Goal: Information Seeking & Learning: Learn about a topic

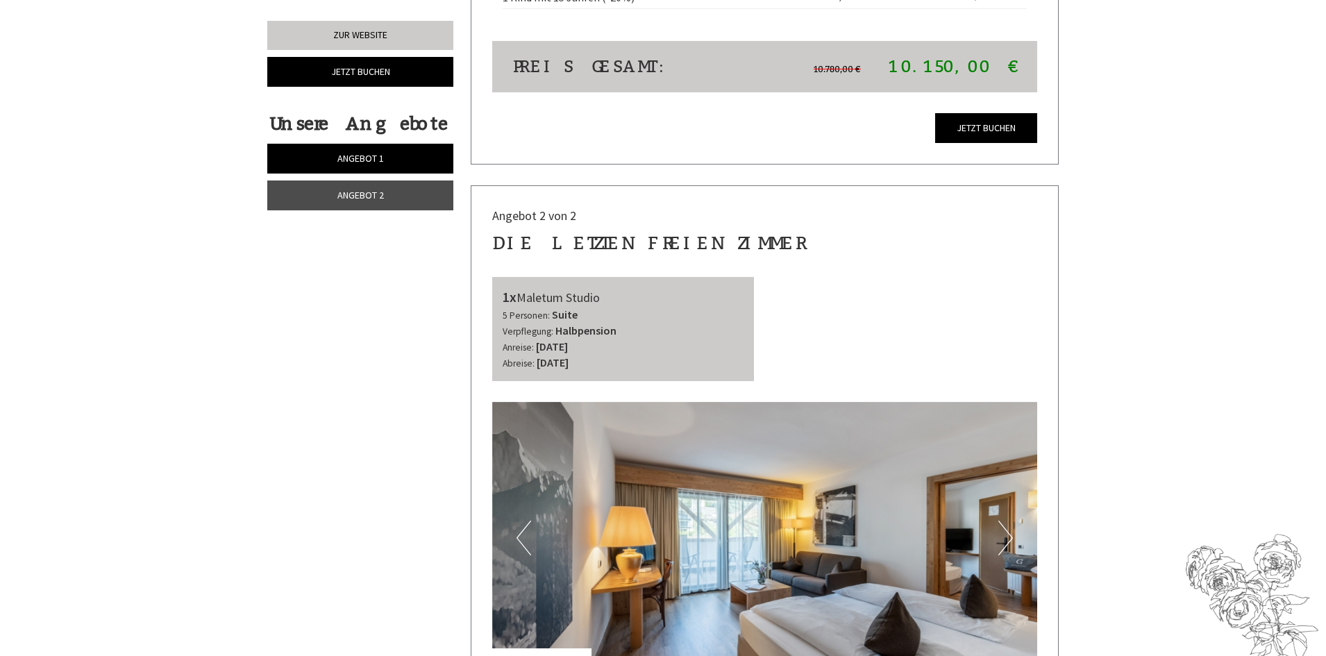
scroll to position [1805, 0]
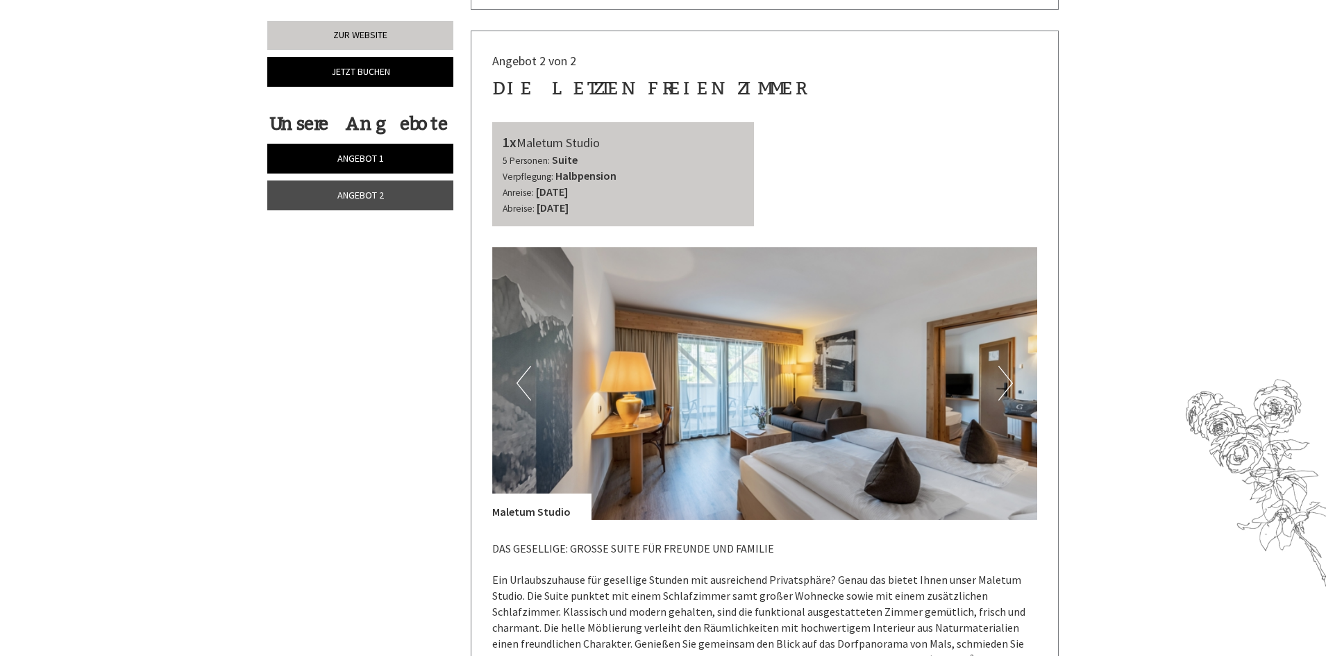
click at [994, 368] on img at bounding box center [765, 383] width 546 height 273
click at [1012, 366] on button "Next" at bounding box center [1006, 383] width 15 height 35
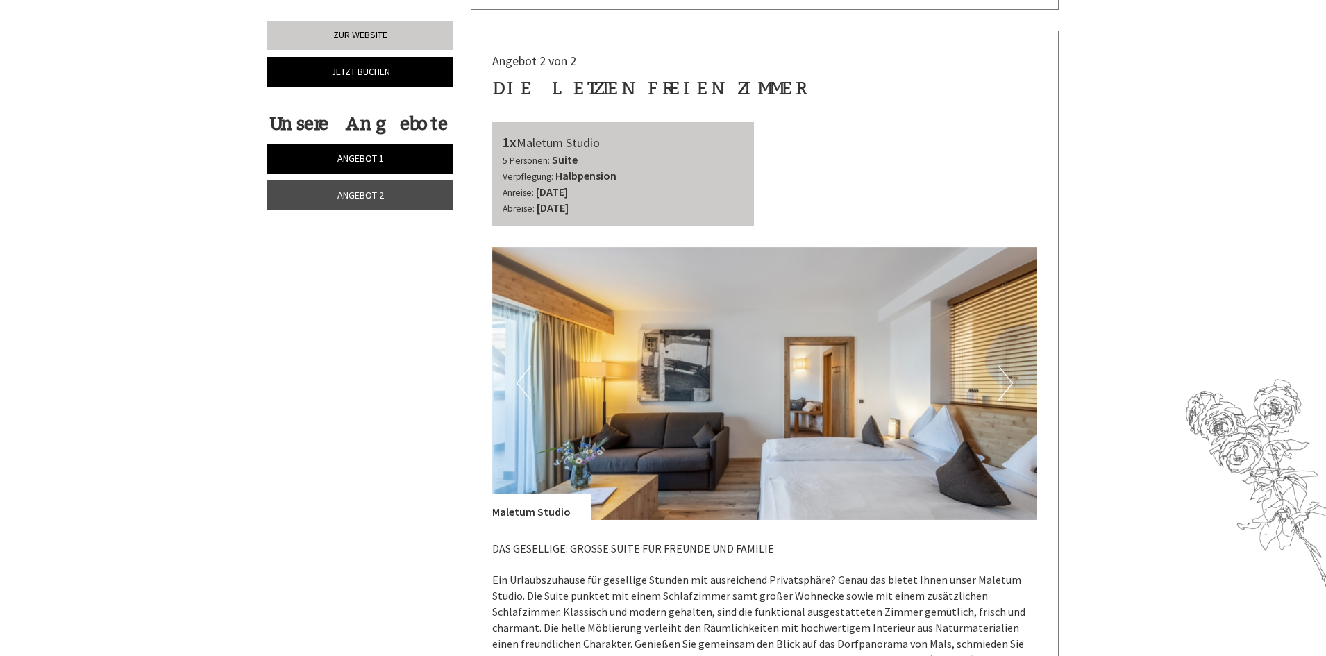
click at [1012, 366] on button "Next" at bounding box center [1006, 383] width 15 height 35
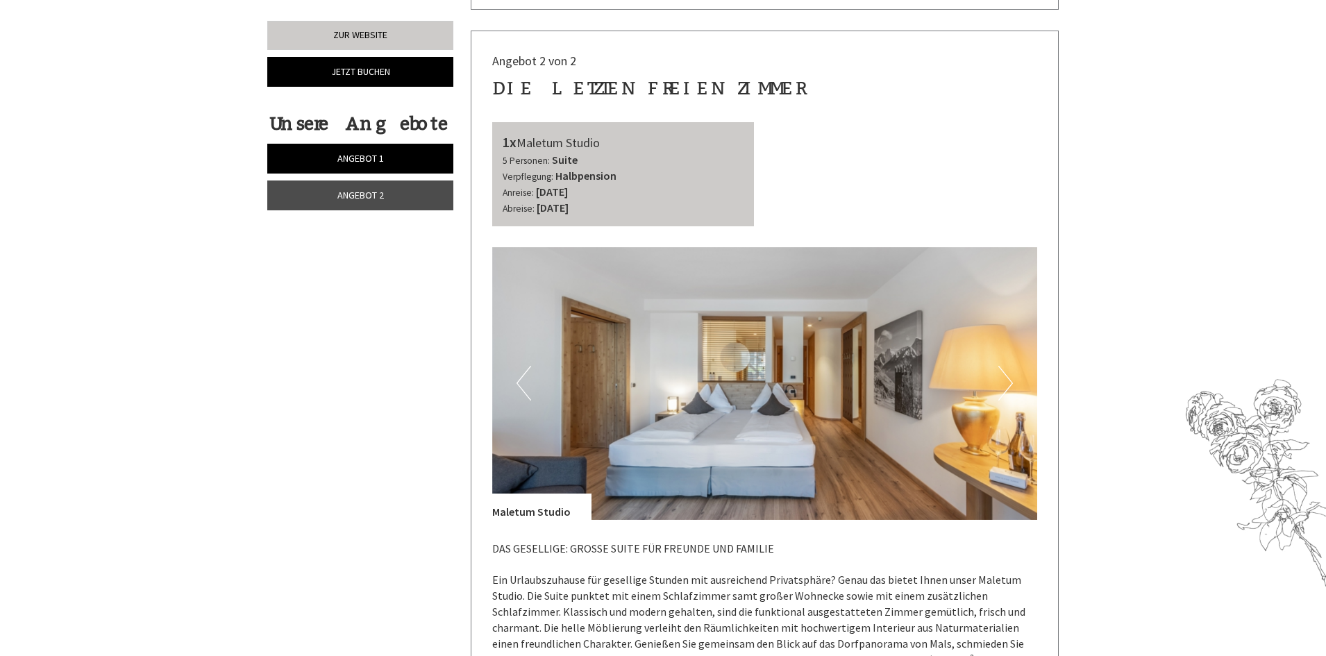
click at [1012, 366] on button "Next" at bounding box center [1006, 383] width 15 height 35
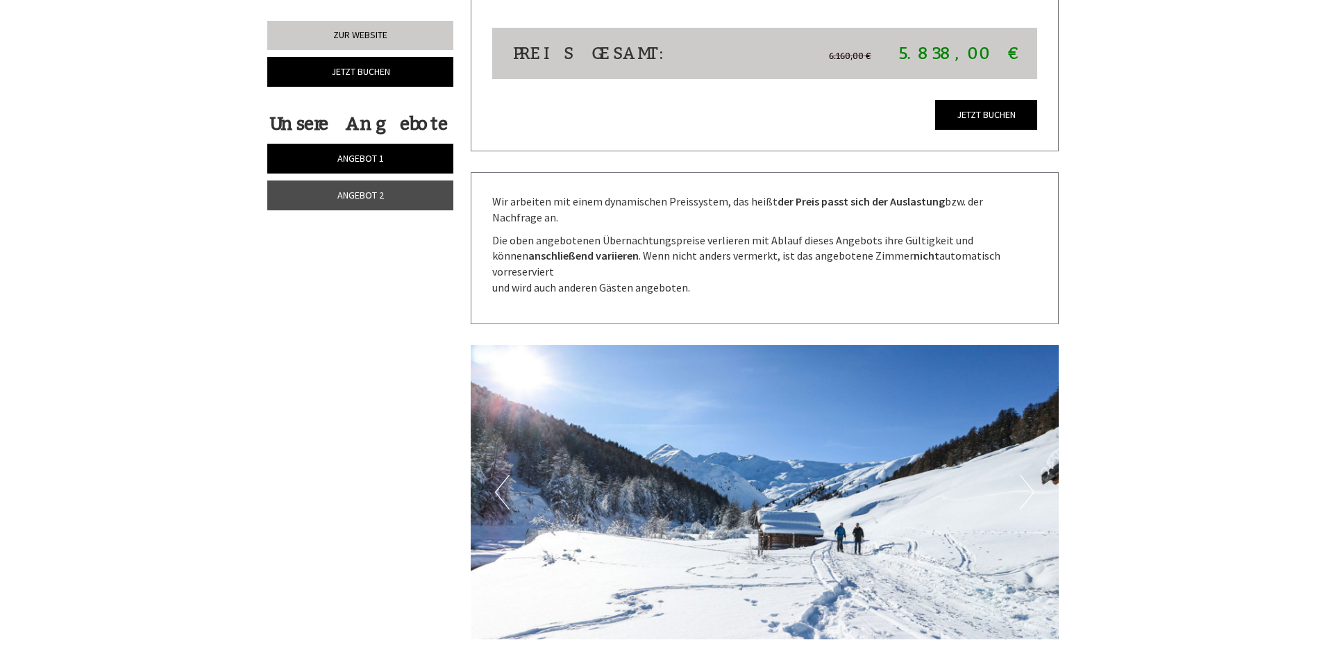
scroll to position [3055, 0]
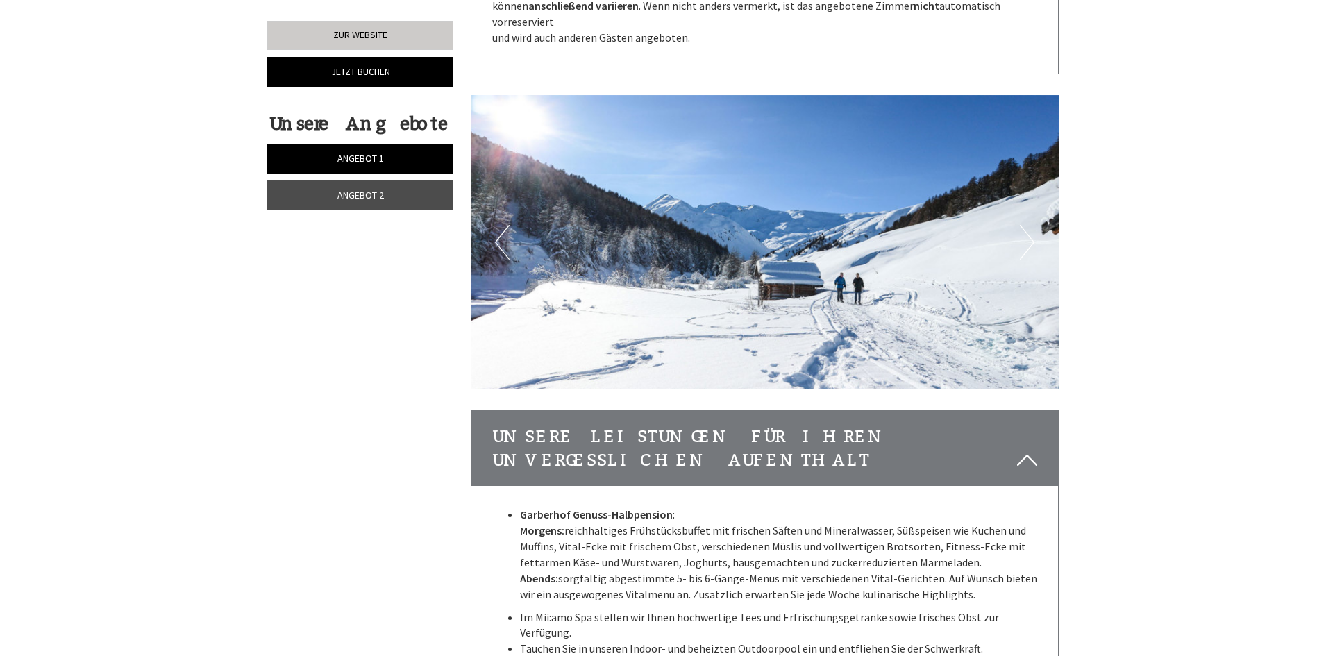
click at [1028, 225] on button "Next" at bounding box center [1027, 242] width 15 height 35
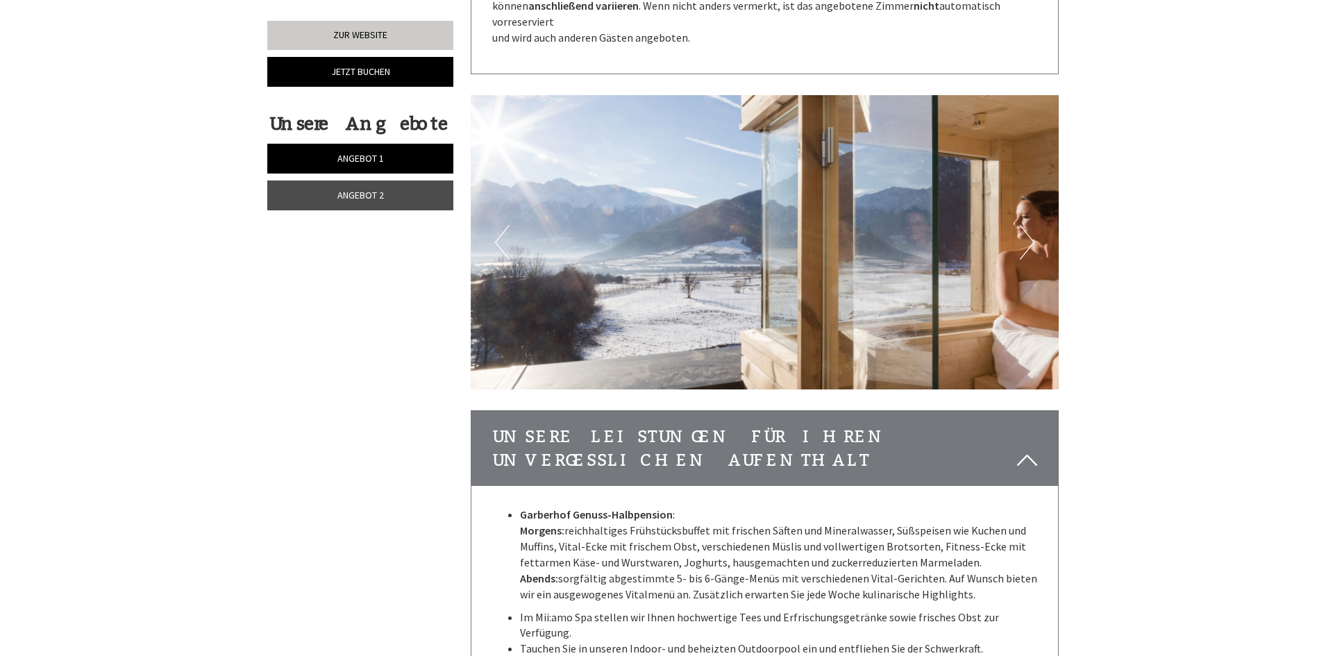
click at [1028, 225] on button "Next" at bounding box center [1027, 242] width 15 height 35
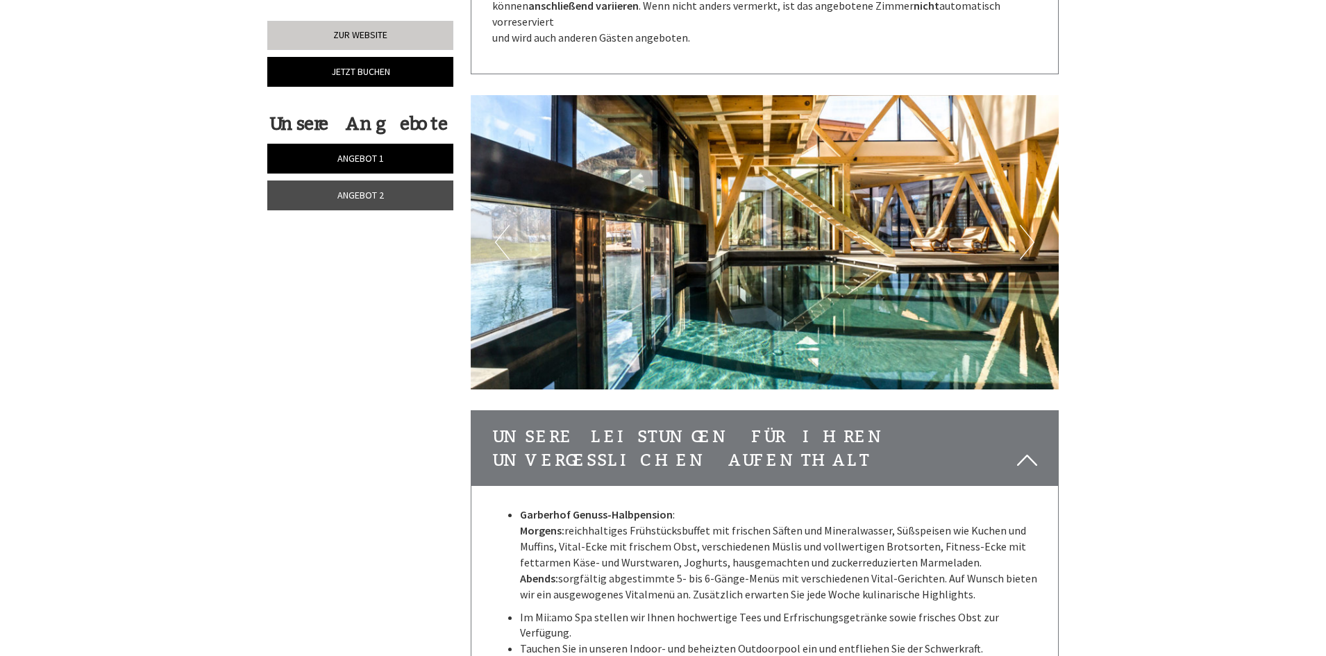
click at [1028, 225] on button "Next" at bounding box center [1027, 242] width 15 height 35
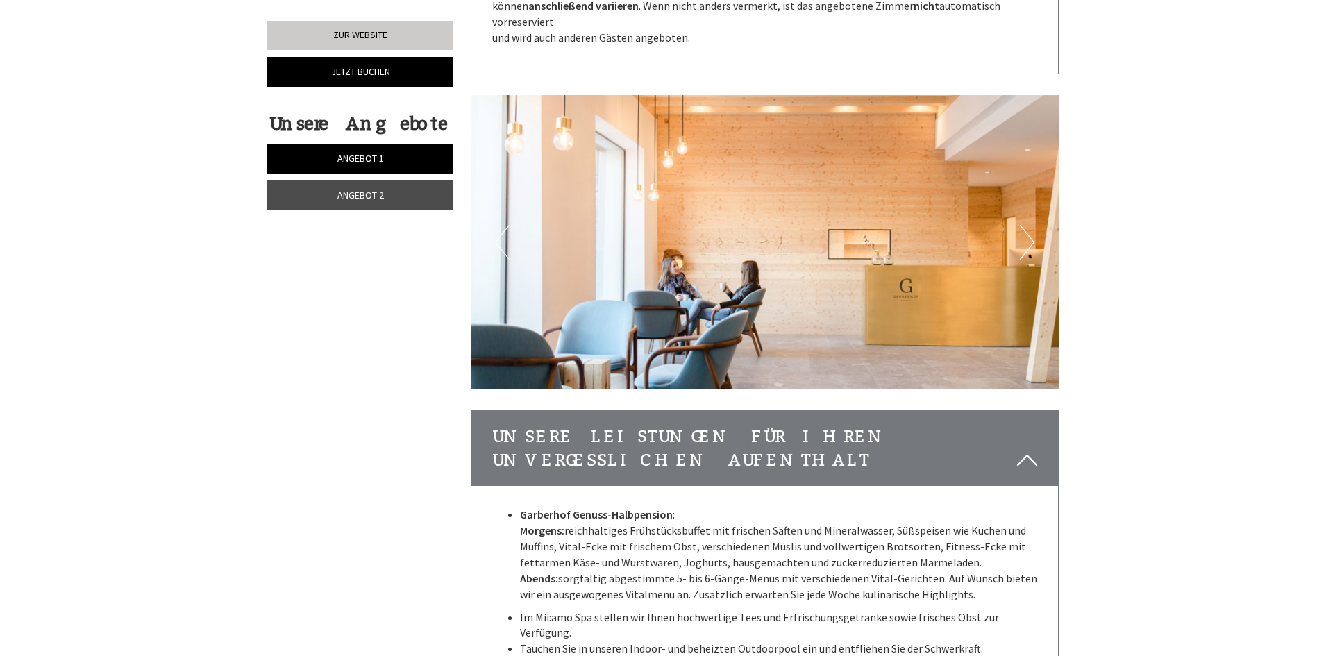
click at [1028, 225] on button "Next" at bounding box center [1027, 242] width 15 height 35
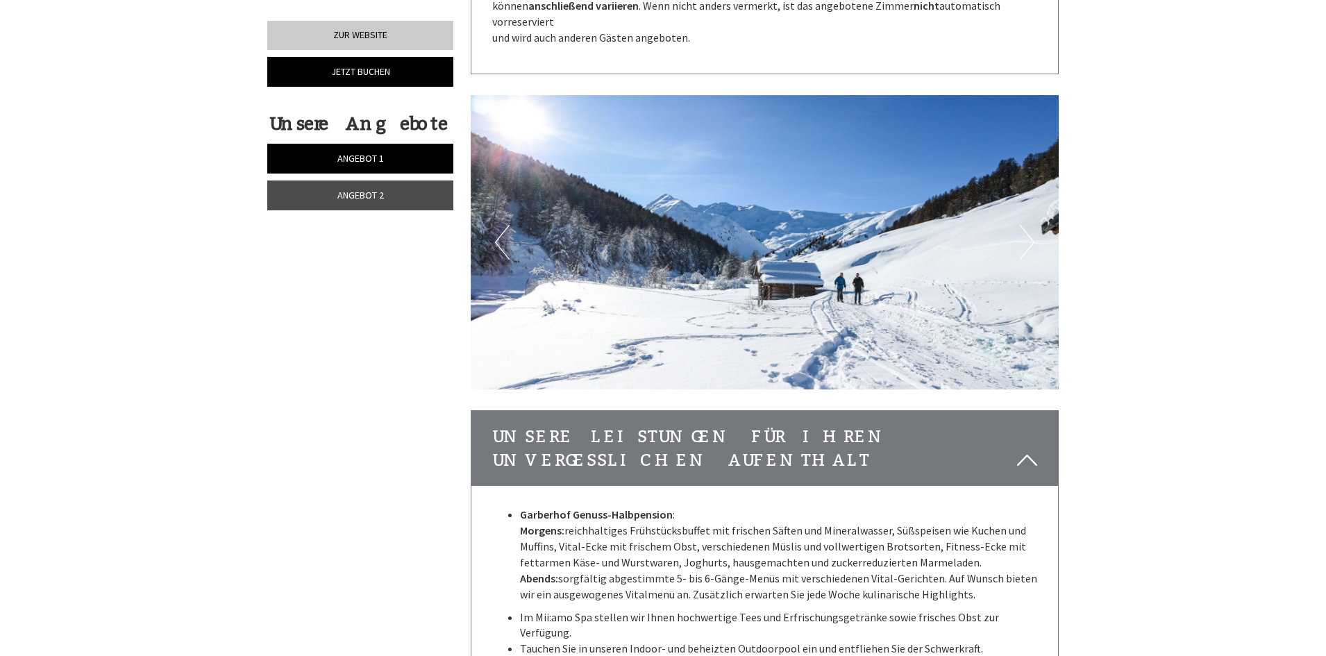
click at [1028, 225] on button "Next" at bounding box center [1027, 242] width 15 height 35
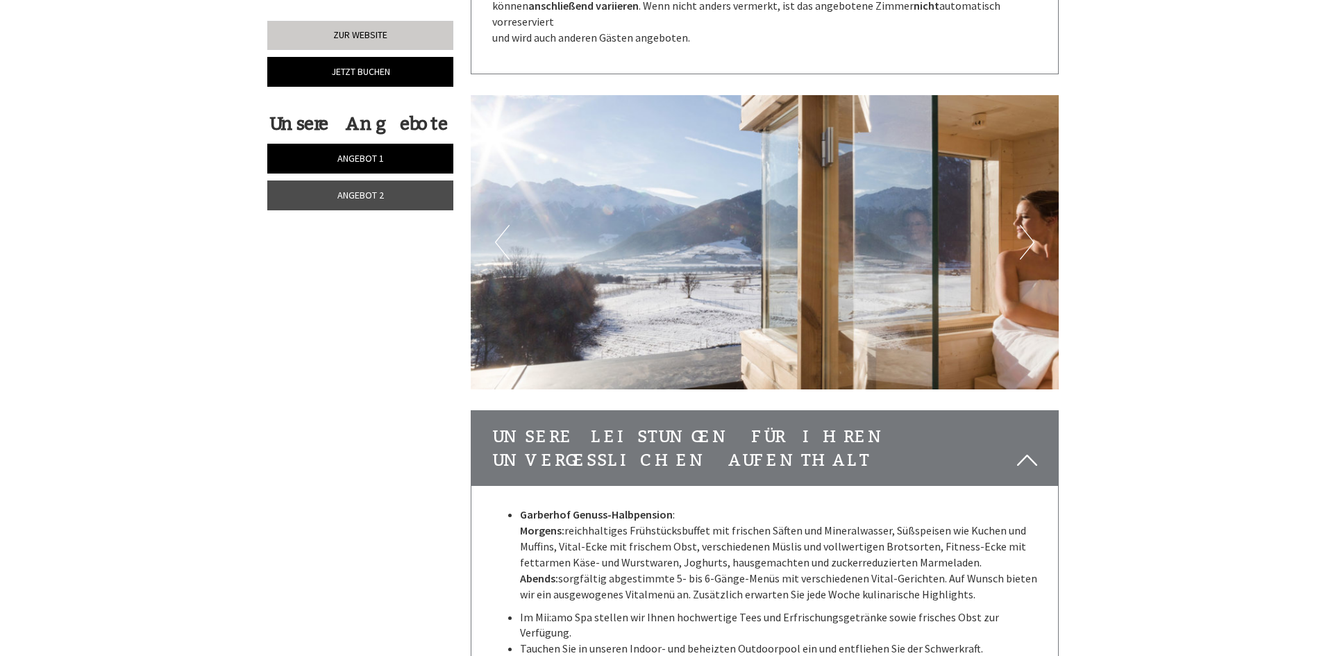
click at [1028, 225] on button "Next" at bounding box center [1027, 242] width 15 height 35
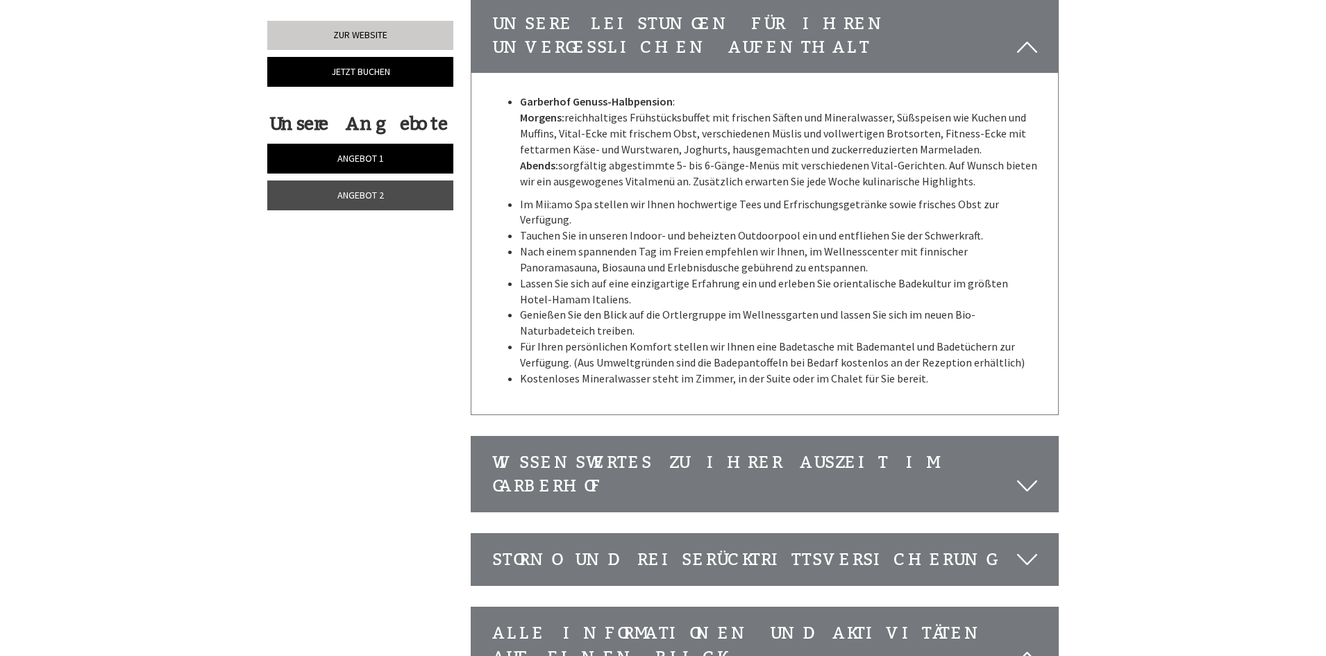
scroll to position [3472, 0]
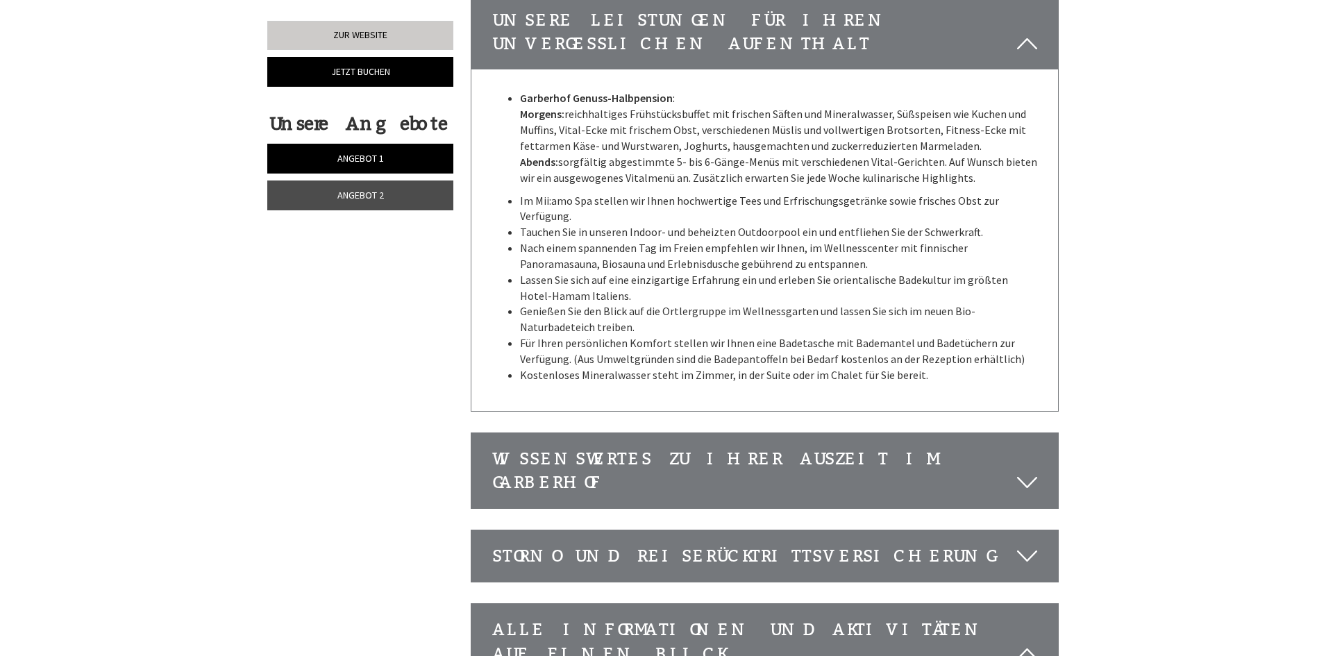
click at [1028, 471] on icon at bounding box center [1027, 483] width 20 height 24
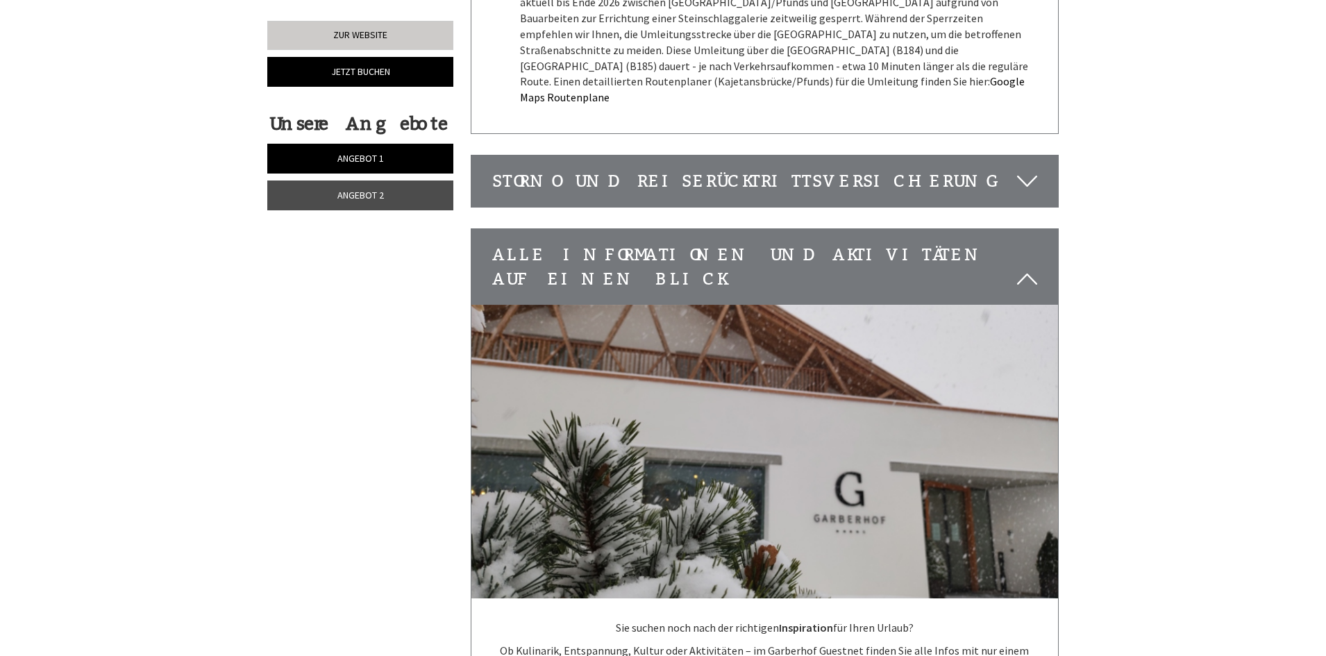
scroll to position [4375, 0]
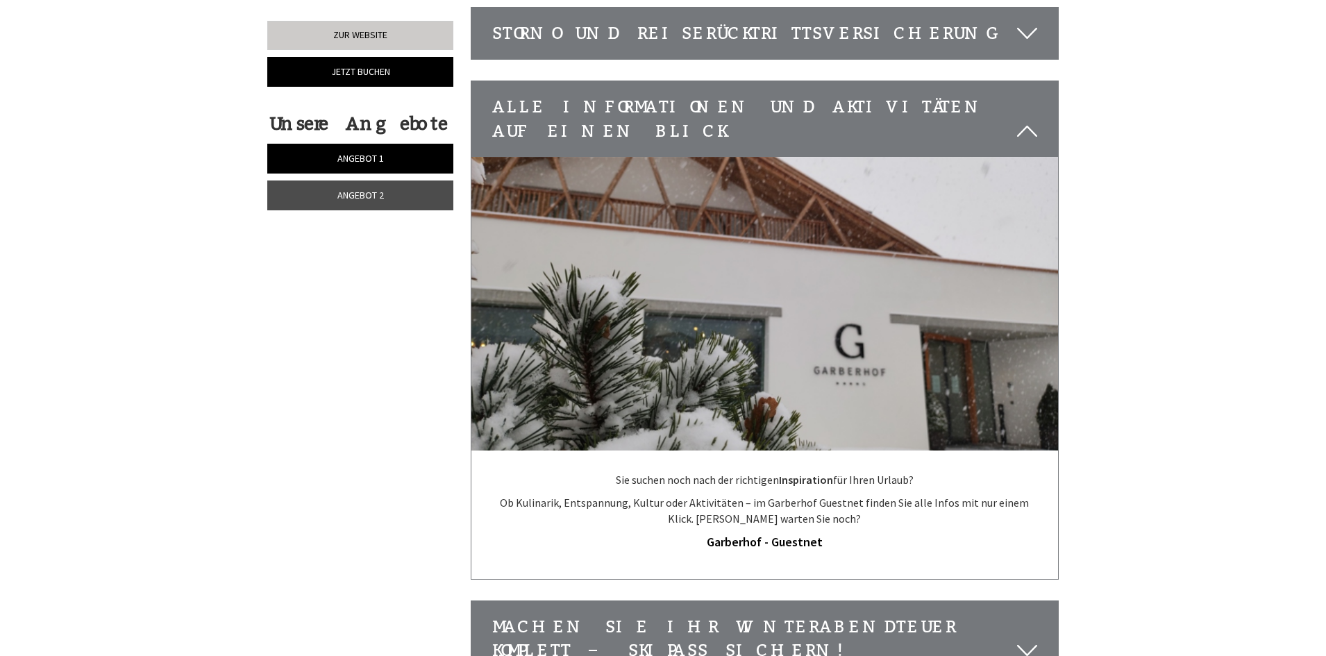
click at [1028, 639] on icon at bounding box center [1027, 651] width 20 height 24
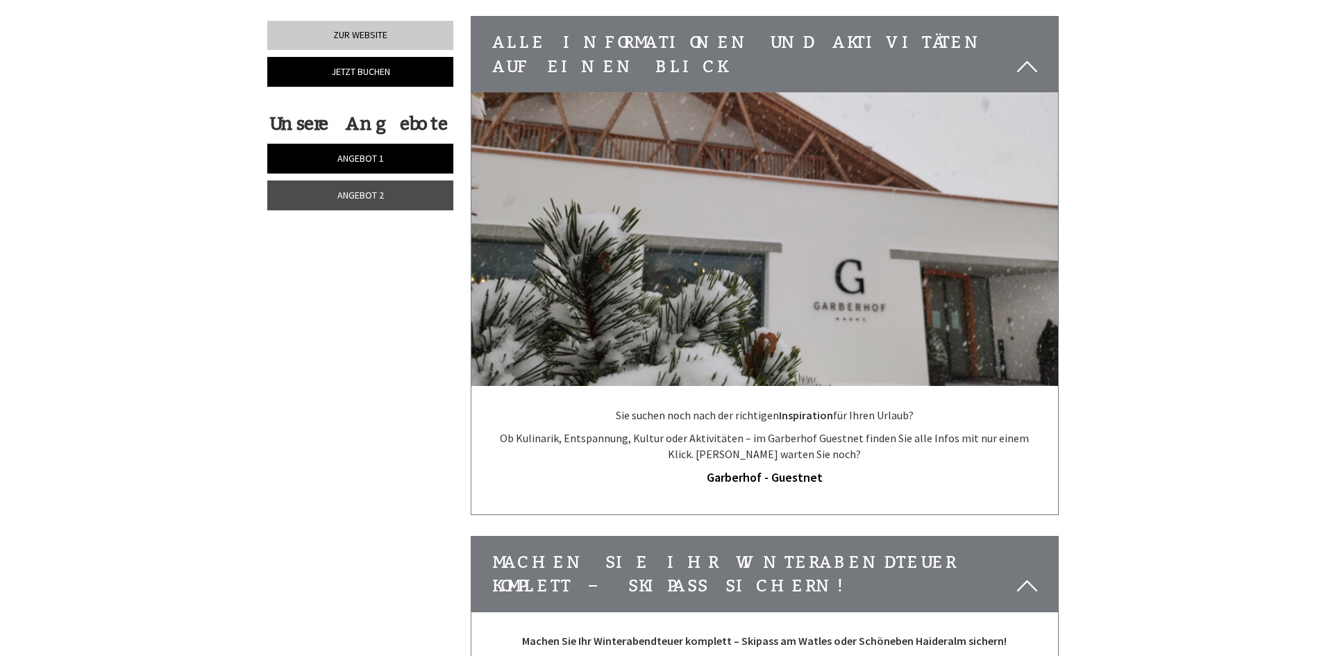
scroll to position [4305, 0]
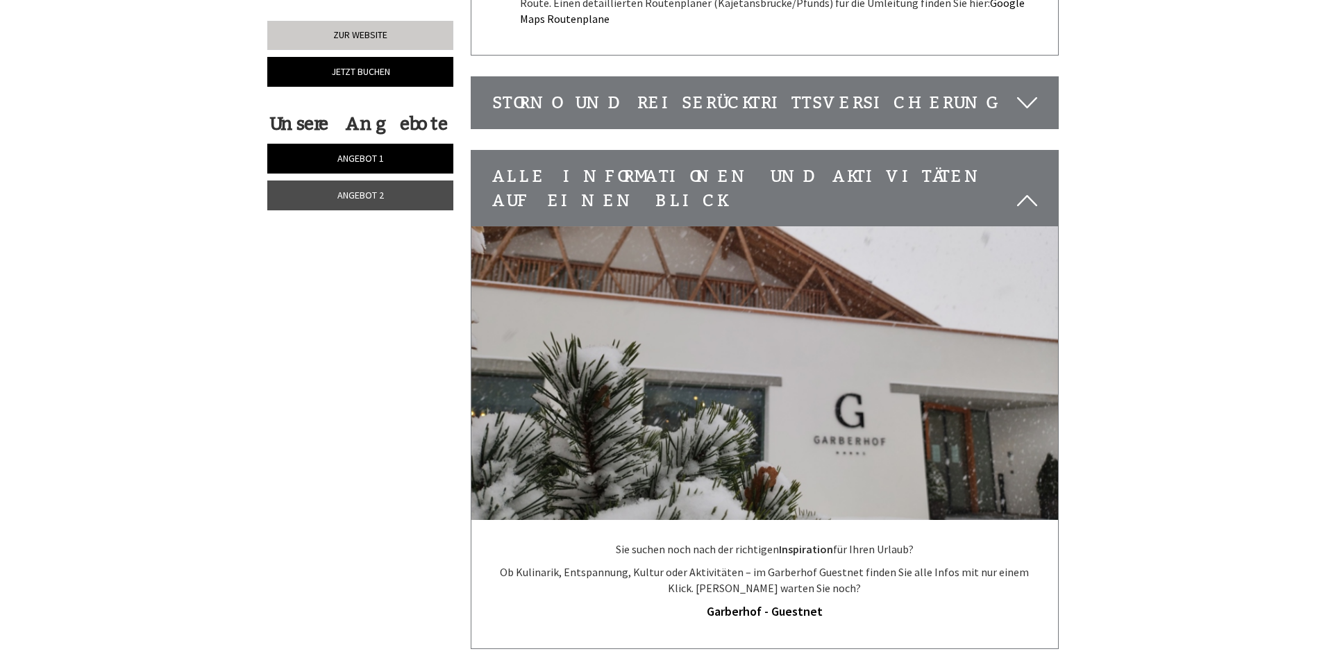
click at [346, 190] on span "Angebot 2" at bounding box center [360, 195] width 47 height 12
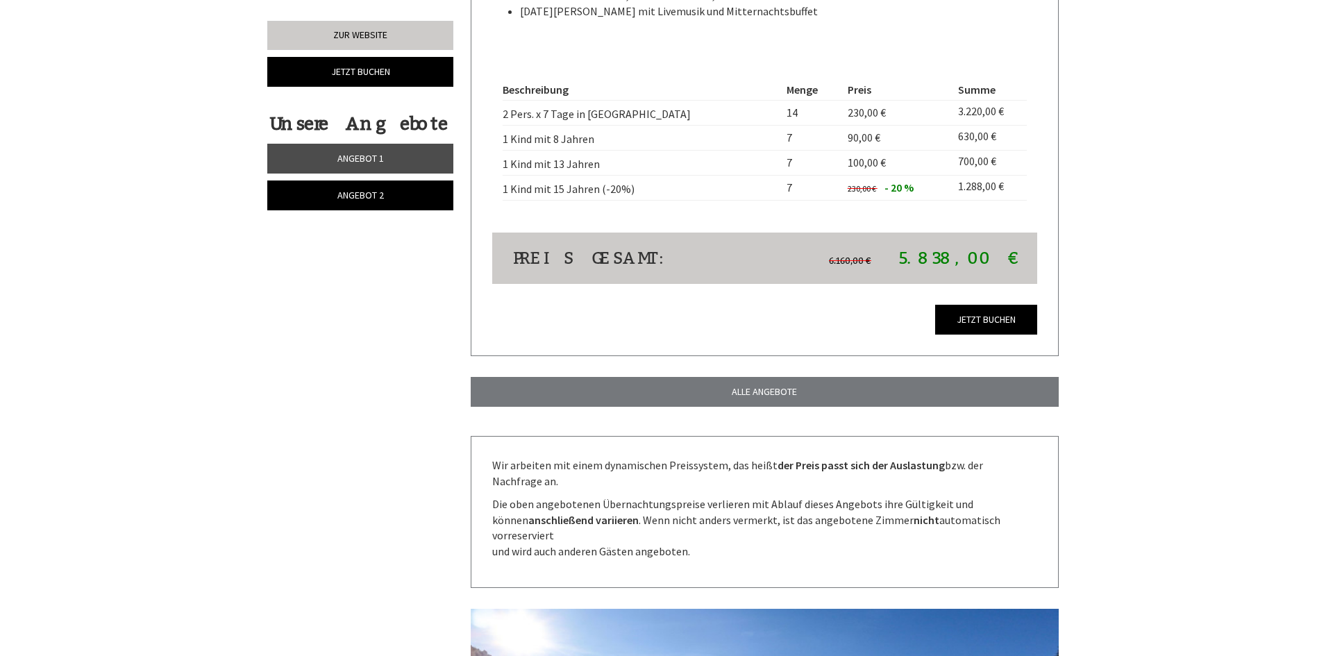
scroll to position [1442, 0]
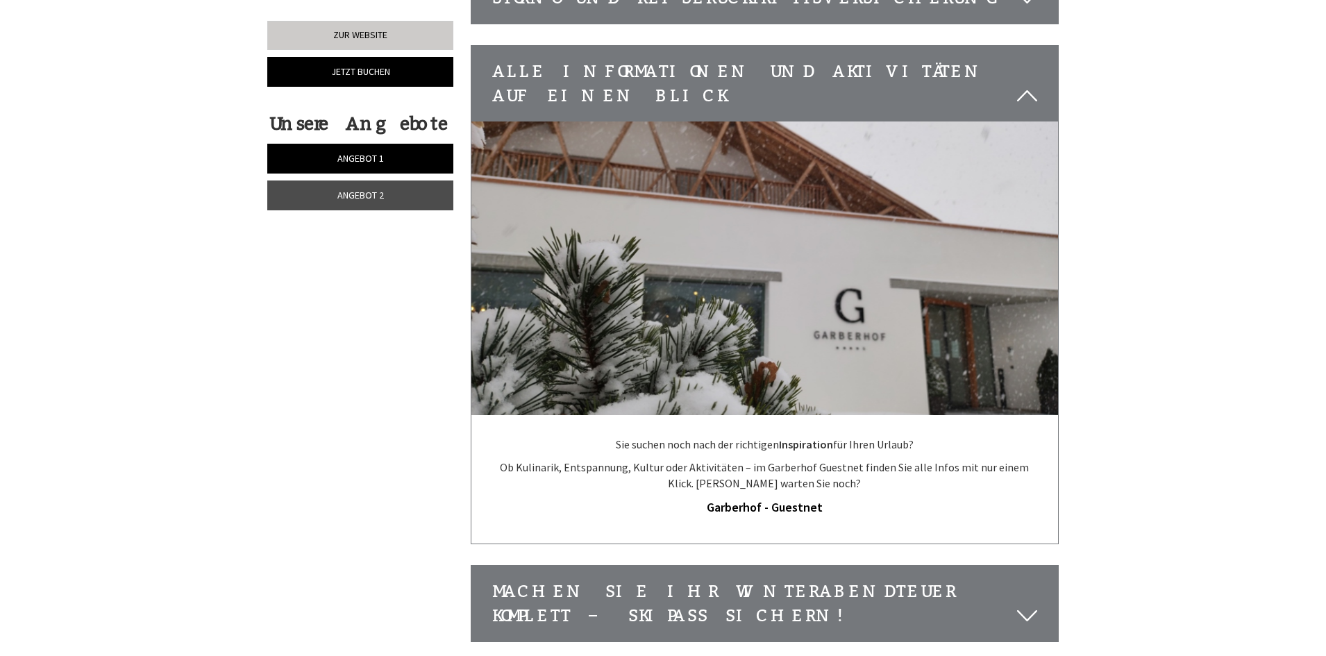
scroll to position [4027, 0]
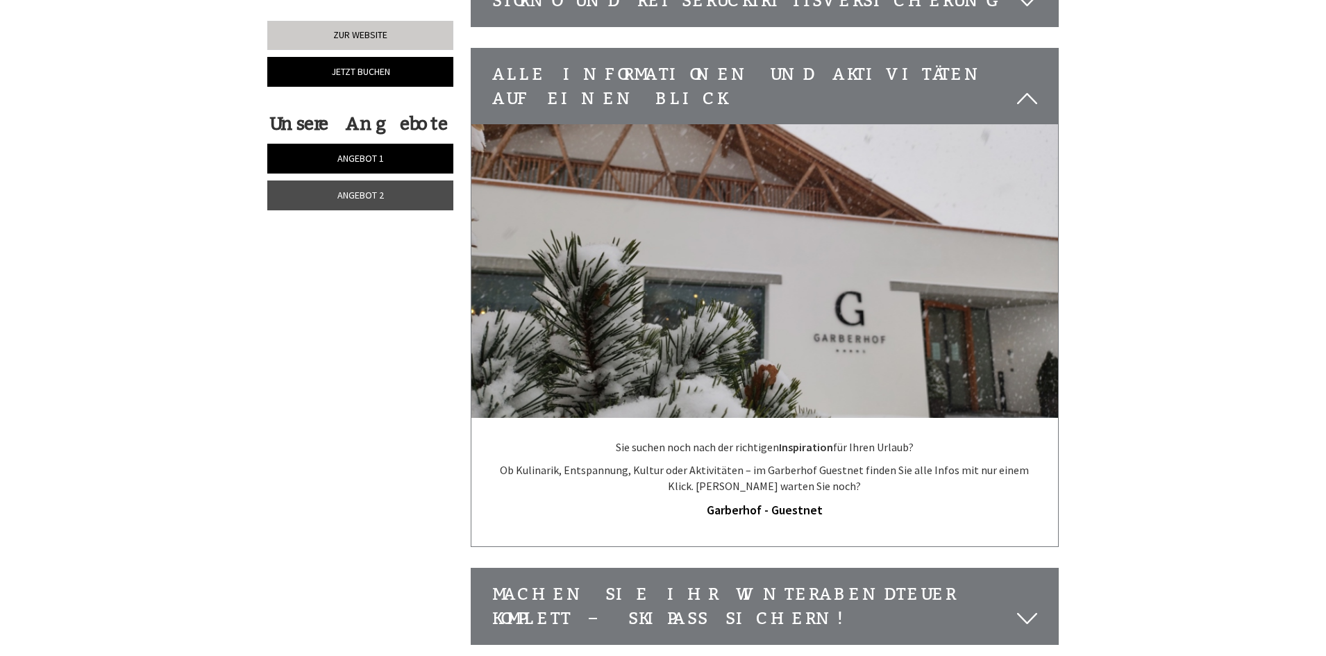
click at [1030, 607] on icon at bounding box center [1027, 619] width 20 height 24
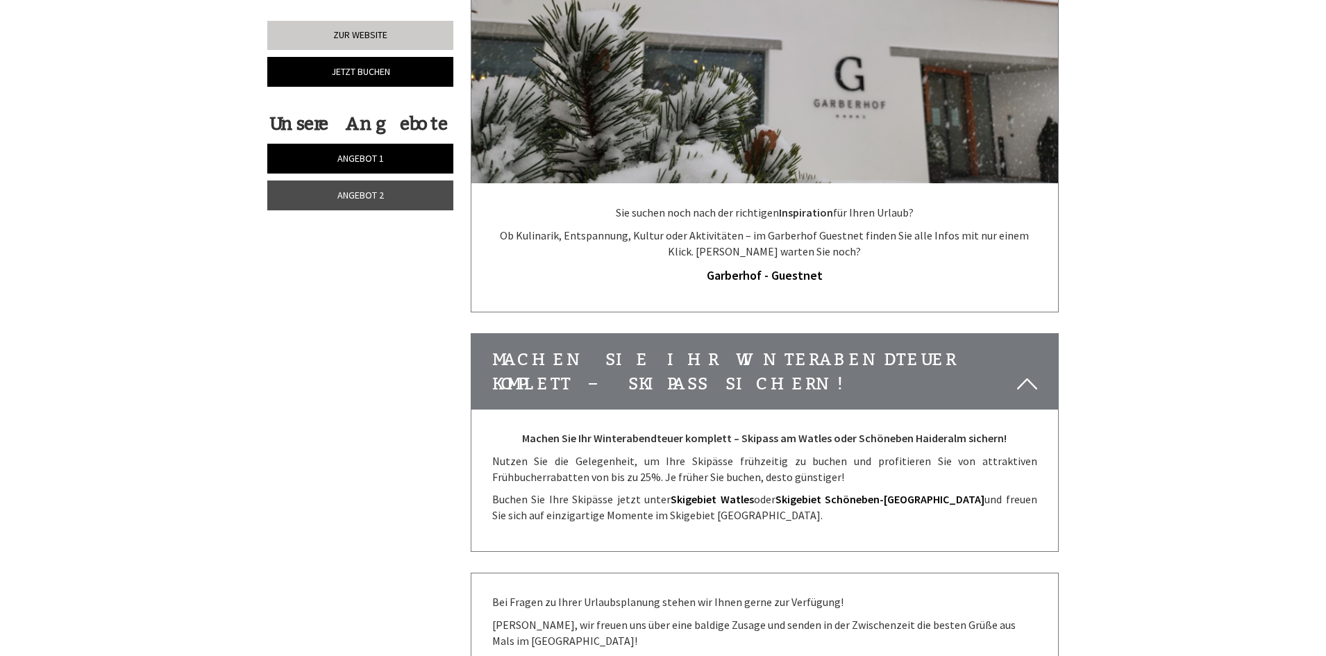
scroll to position [4305, 0]
